Goal: Task Accomplishment & Management: Manage account settings

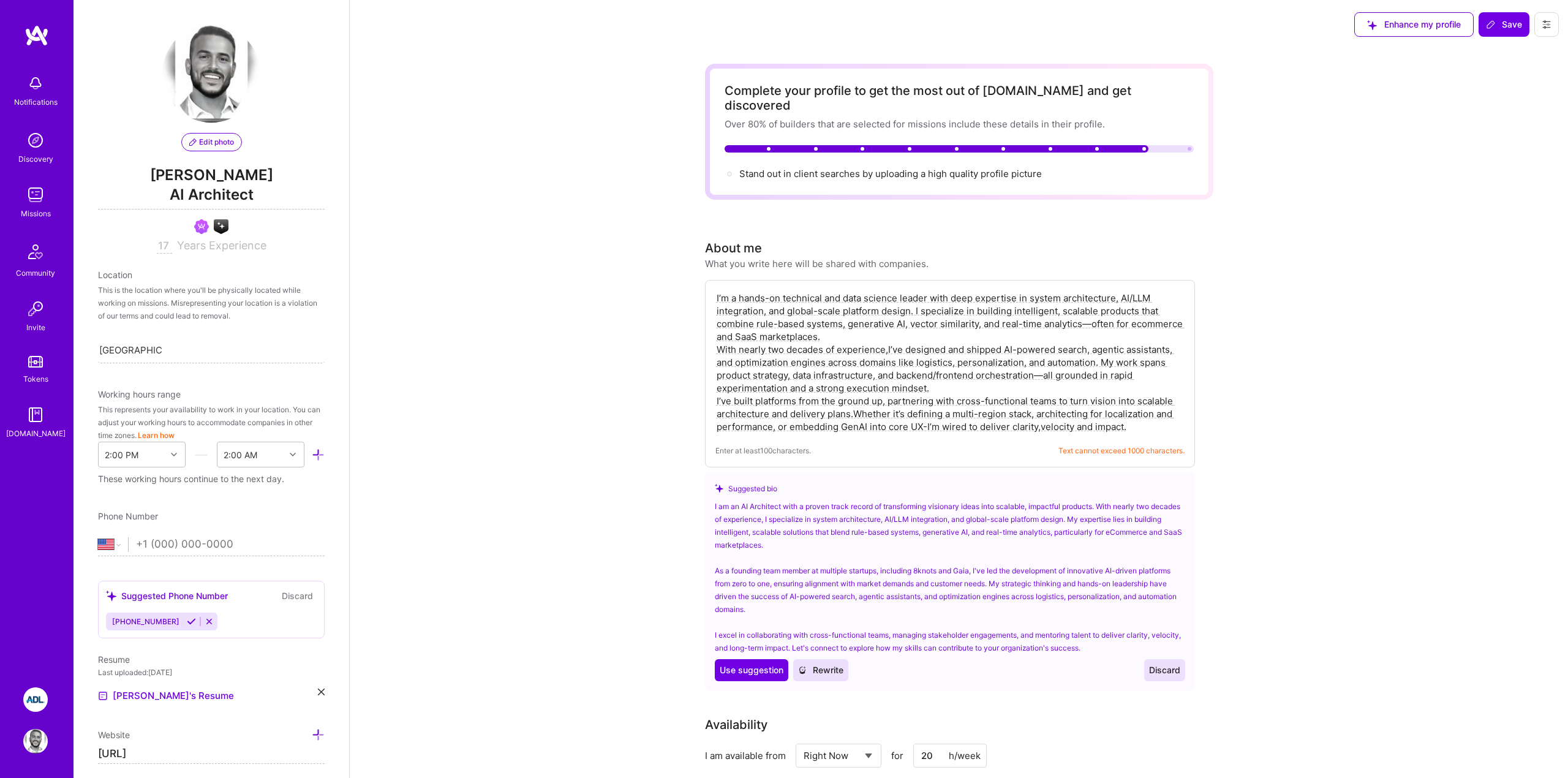
select select "US"
select select "Right Now"
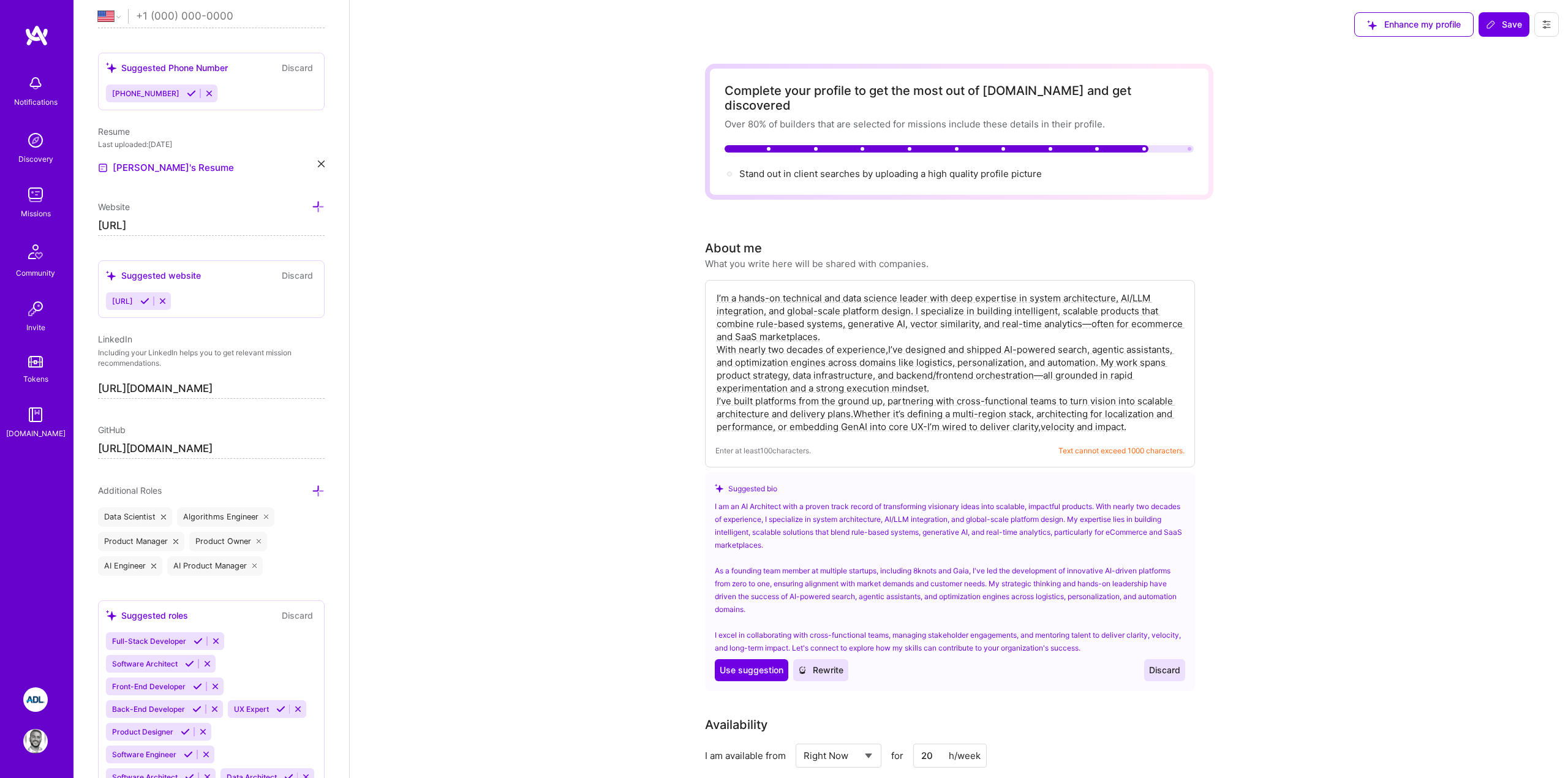
click at [34, 30] on img at bounding box center [36, 35] width 24 height 22
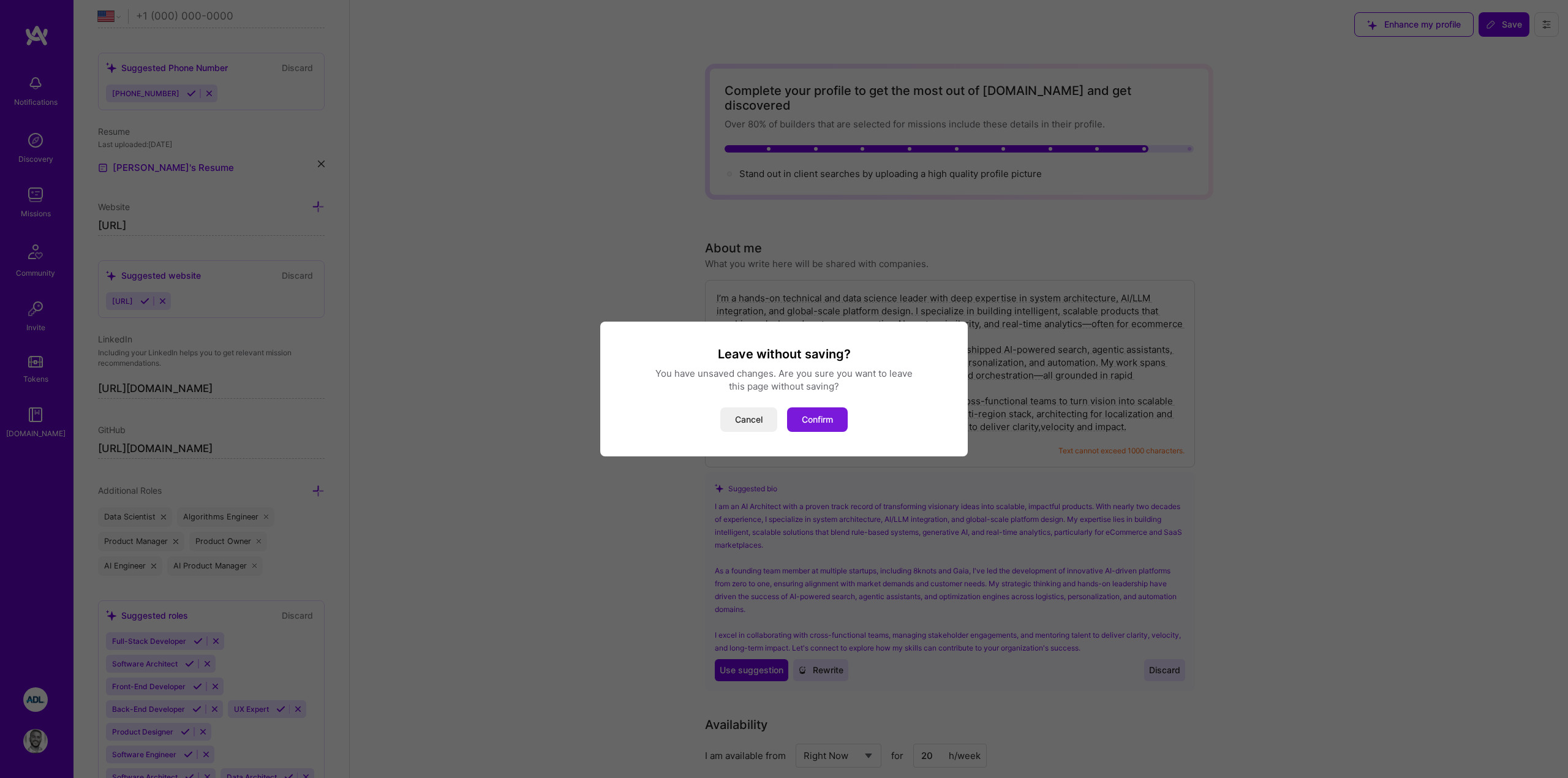
click at [839, 422] on button "Confirm" at bounding box center [817, 419] width 61 height 24
